Goal: Information Seeking & Learning: Learn about a topic

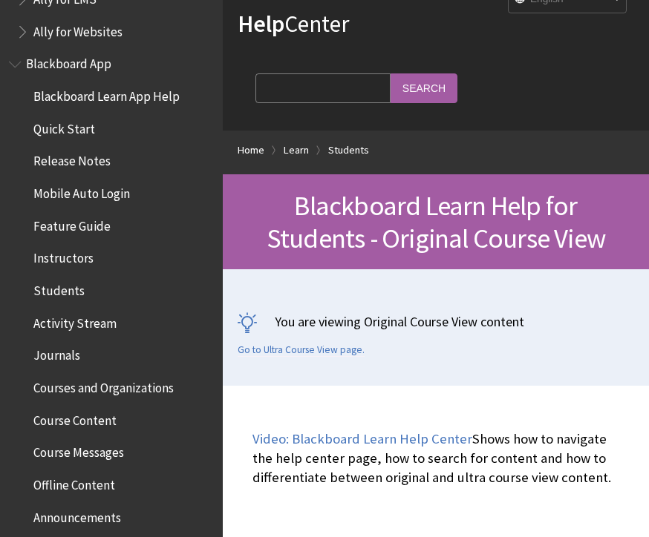
scroll to position [93, 0]
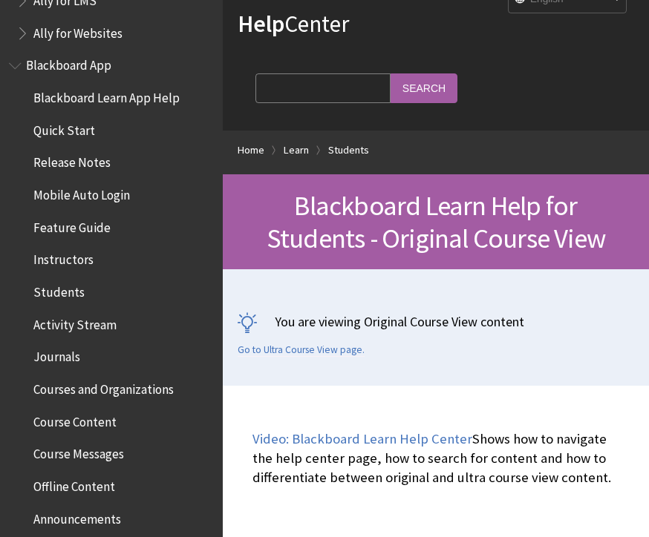
click at [101, 56] on span "Blackboard App" at bounding box center [68, 63] width 85 height 20
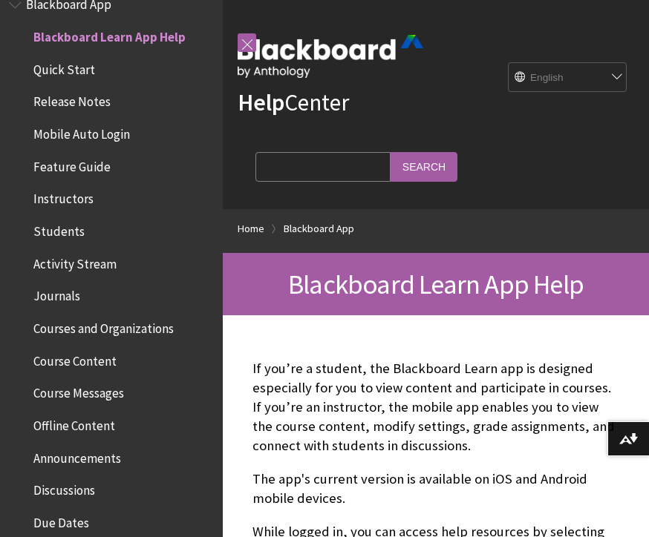
click at [577, 69] on select "English عربية Català Cymraeg Deutsch Español Suomi Français עברית Italiano 日本語 …" at bounding box center [567, 78] width 119 height 30
select select "/zh-hans/Blackboard_App"
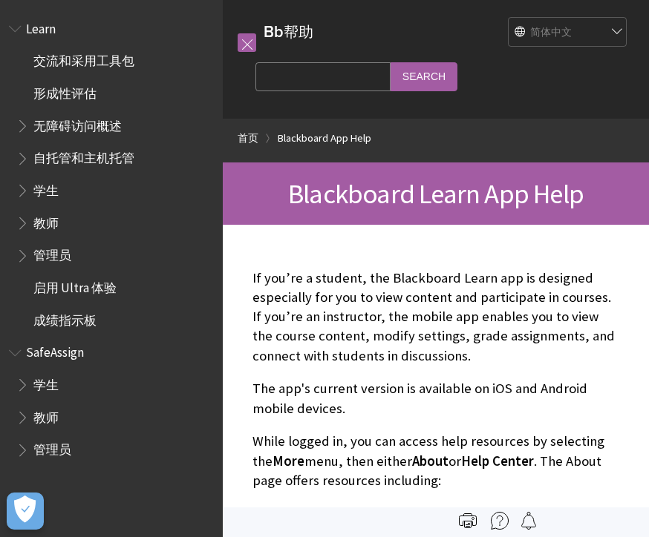
click at [593, 45] on select "English عربية Català Cymraeg Deutsch Español Suomi Français עברית Italiano 日本語 …" at bounding box center [567, 33] width 119 height 30
select select "/ja-jp/Blackboard_App"
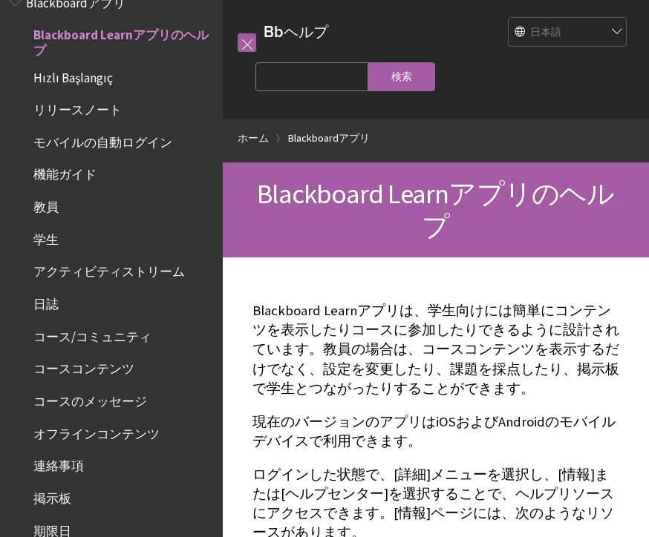
click at [583, 28] on select "English عربية Català Cymraeg Deutsch Español Suomi Français עברית Italiano 日本語 …" at bounding box center [567, 33] width 119 height 30
select select "/zh-hans/Blackboard_App"
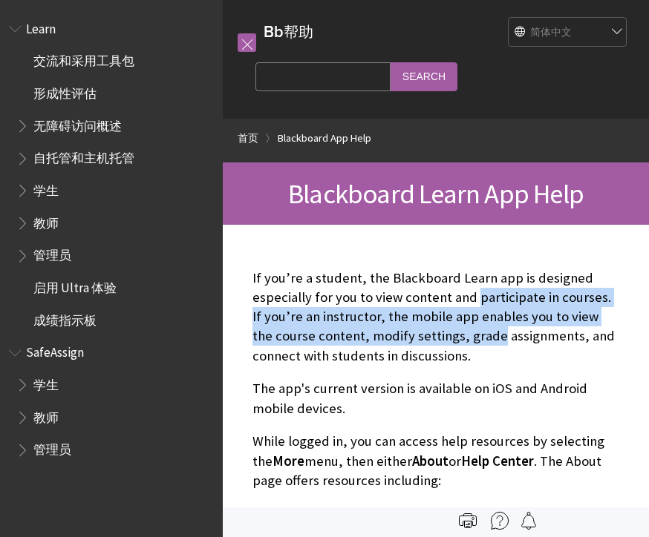
click at [396, 416] on p "The app's current version is available on iOS and Android mobile devices." at bounding box center [435, 398] width 367 height 39
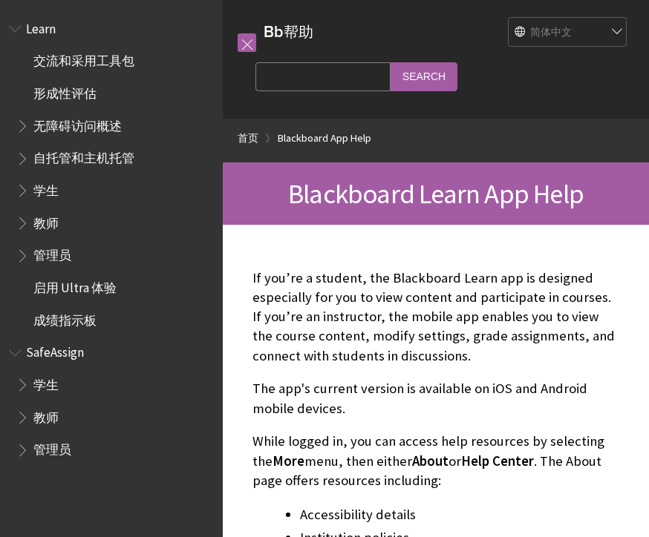
click at [28, 183] on span "Book outline for Blackboard Learn Help" at bounding box center [24, 187] width 16 height 19
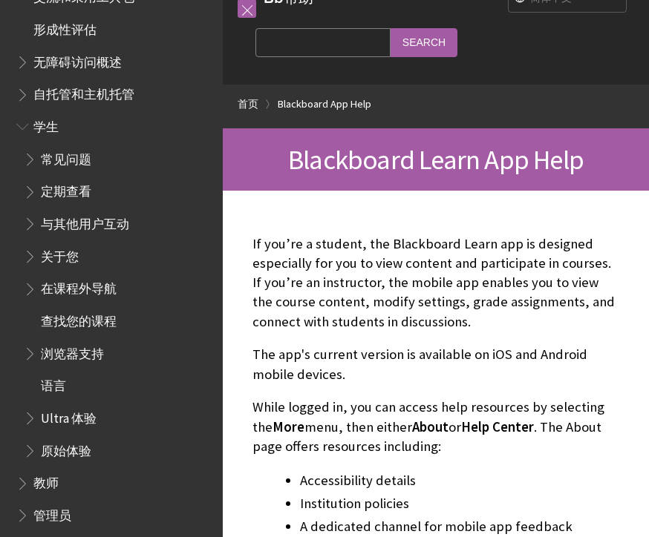
scroll to position [69, 0]
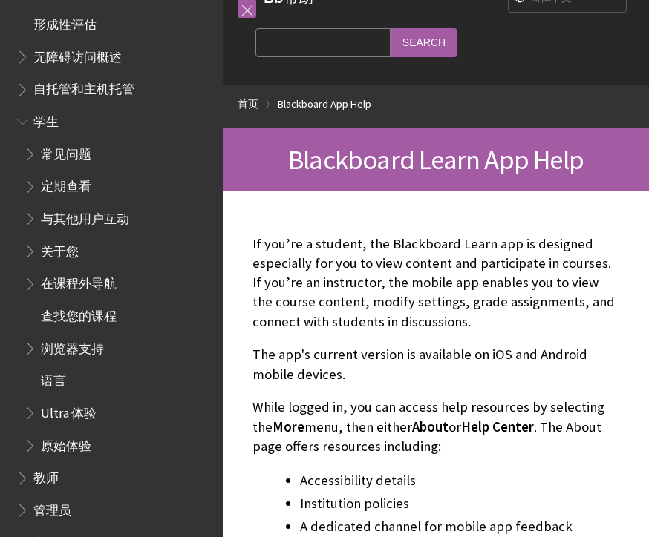
click at [59, 304] on span "查找您的课程" at bounding box center [79, 314] width 76 height 20
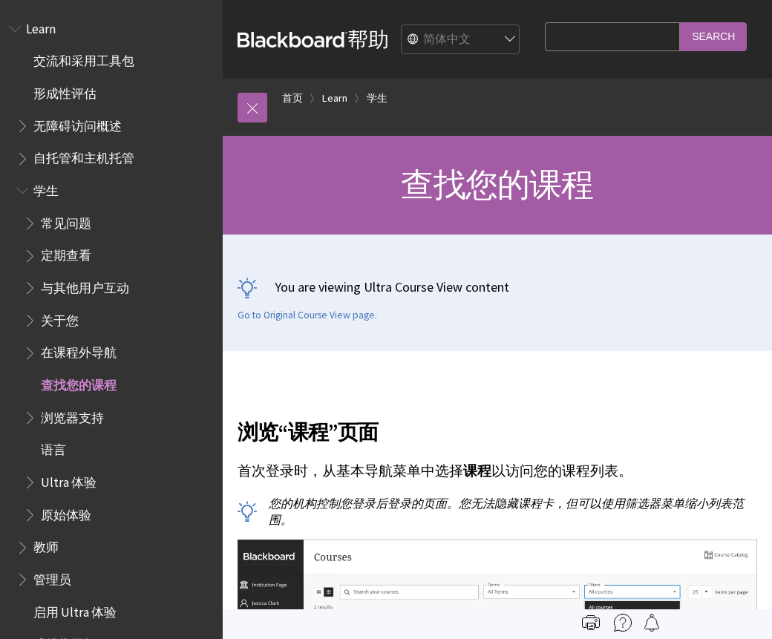
scroll to position [-1, 0]
